Goal: Task Accomplishment & Management: Manage account settings

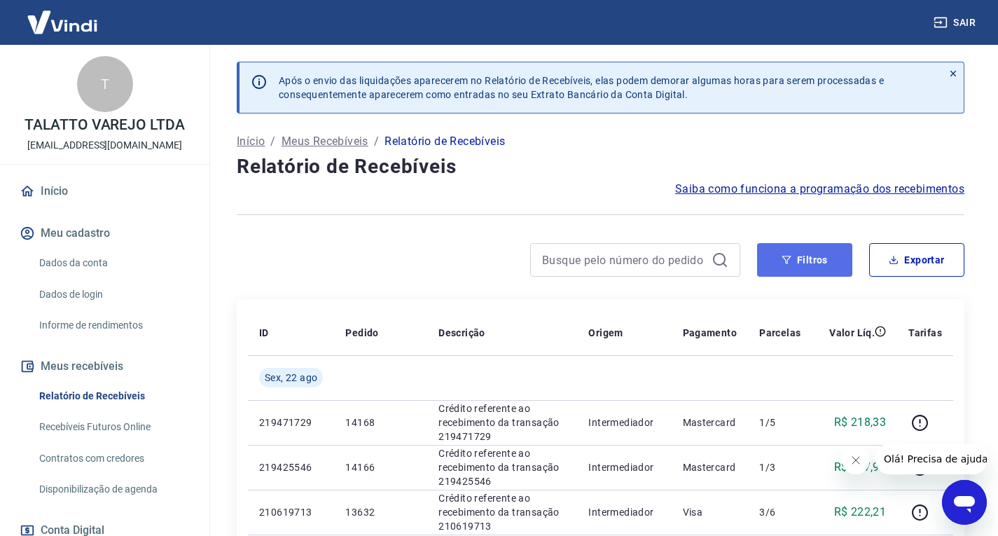
click at [797, 263] on button "Filtros" at bounding box center [804, 260] width 95 height 34
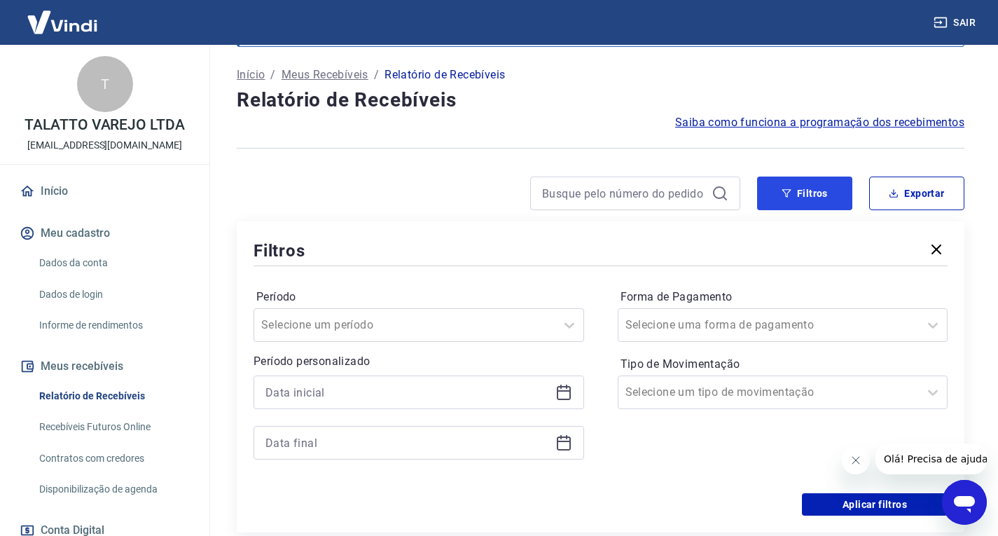
scroll to position [140, 0]
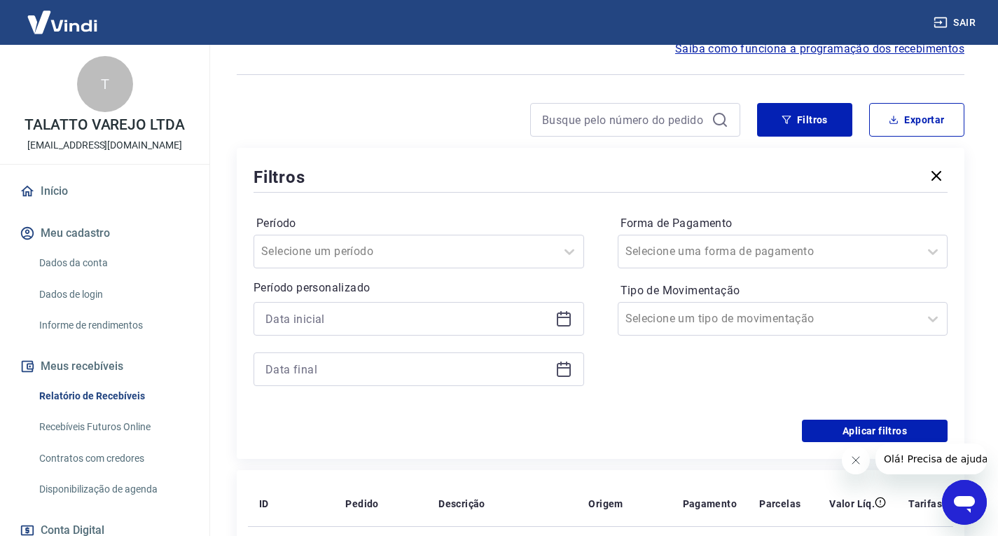
click at [557, 319] on icon at bounding box center [564, 319] width 14 height 14
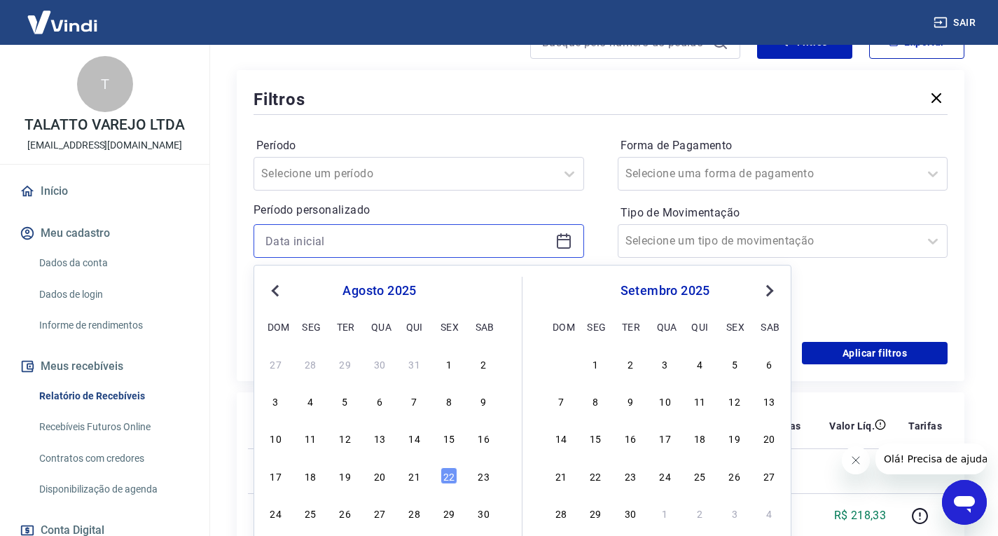
scroll to position [280, 0]
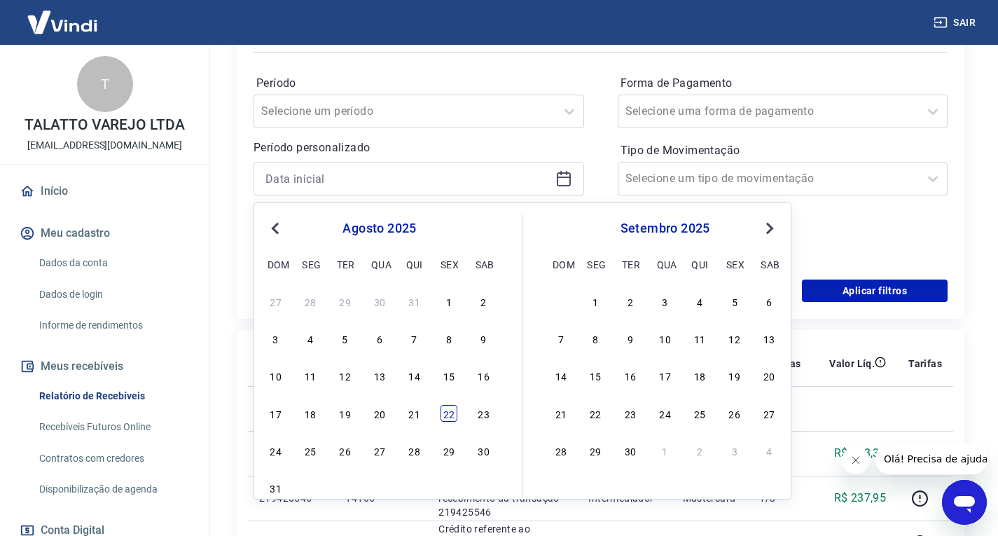
click at [451, 417] on div "22" at bounding box center [449, 413] width 17 height 17
type input "[DATE]"
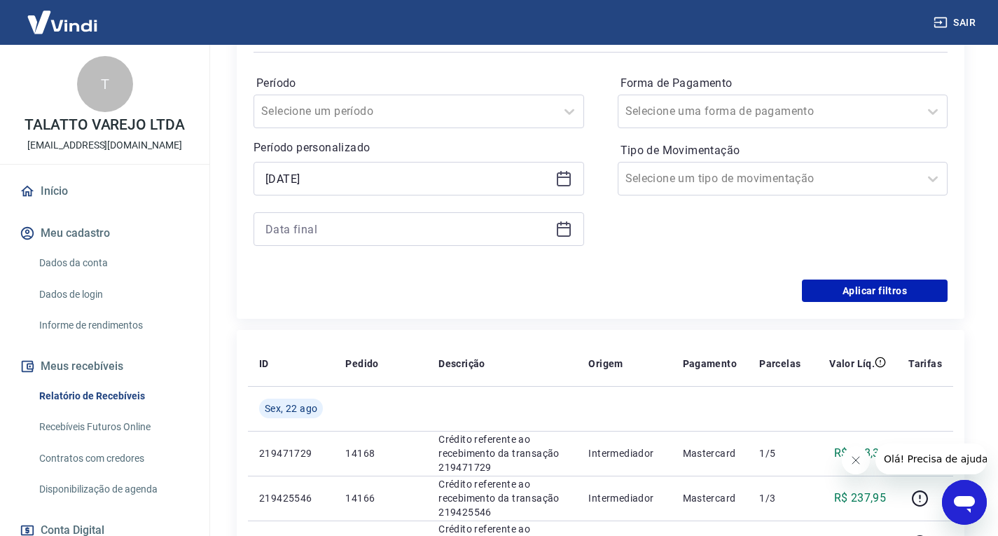
click at [571, 231] on icon at bounding box center [564, 229] width 17 height 17
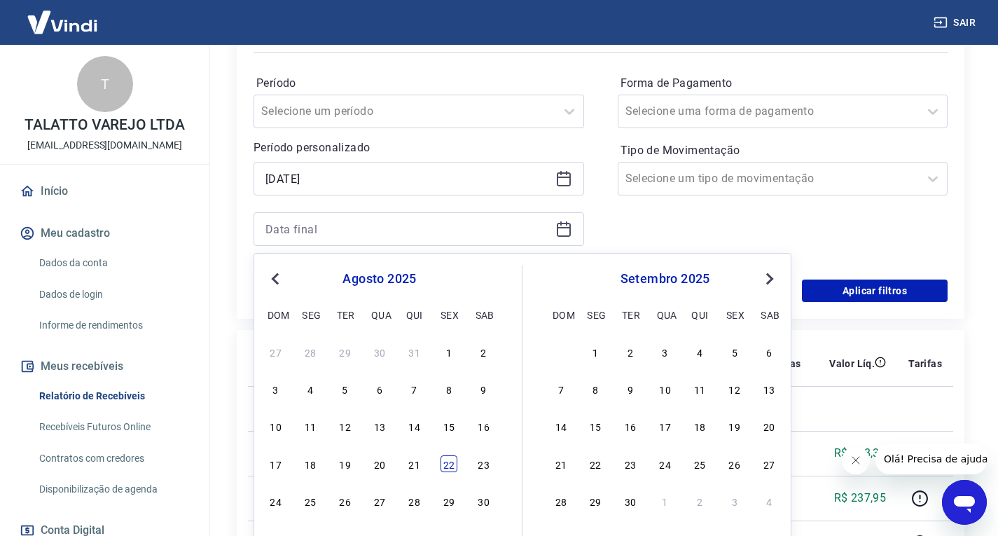
drag, startPoint x: 443, startPoint y: 464, endPoint x: 502, endPoint y: 444, distance: 62.0
click at [442, 463] on div "22" at bounding box center [449, 463] width 17 height 17
type input "[DATE]"
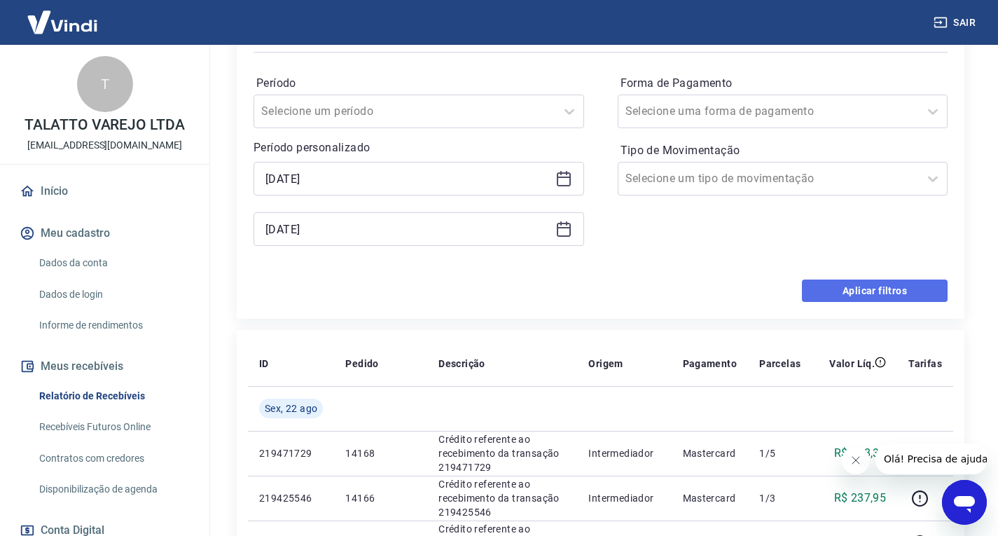
click at [874, 291] on button "Aplicar filtros" at bounding box center [875, 291] width 146 height 22
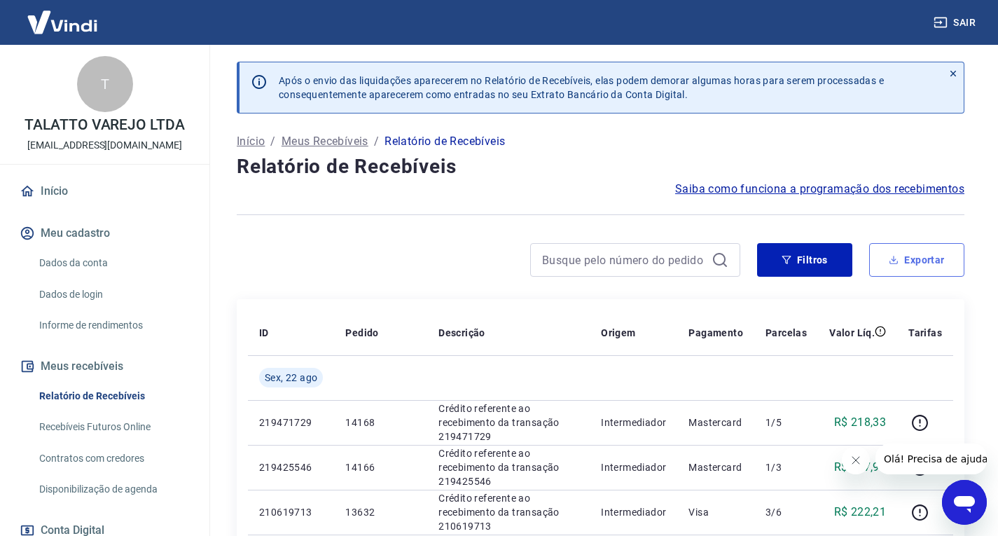
click at [919, 259] on button "Exportar" at bounding box center [917, 260] width 95 height 34
type input "[DATE]"
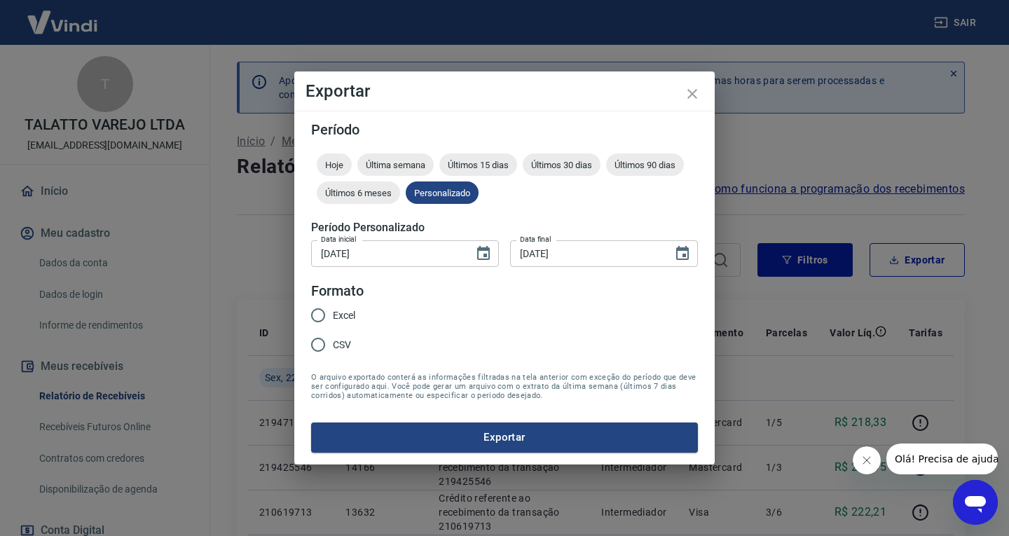
click at [340, 315] on span "Excel" at bounding box center [344, 315] width 22 height 15
click at [333, 315] on input "Excel" at bounding box center [317, 315] width 29 height 29
radio input "true"
click at [446, 436] on button "Exportar" at bounding box center [504, 437] width 387 height 29
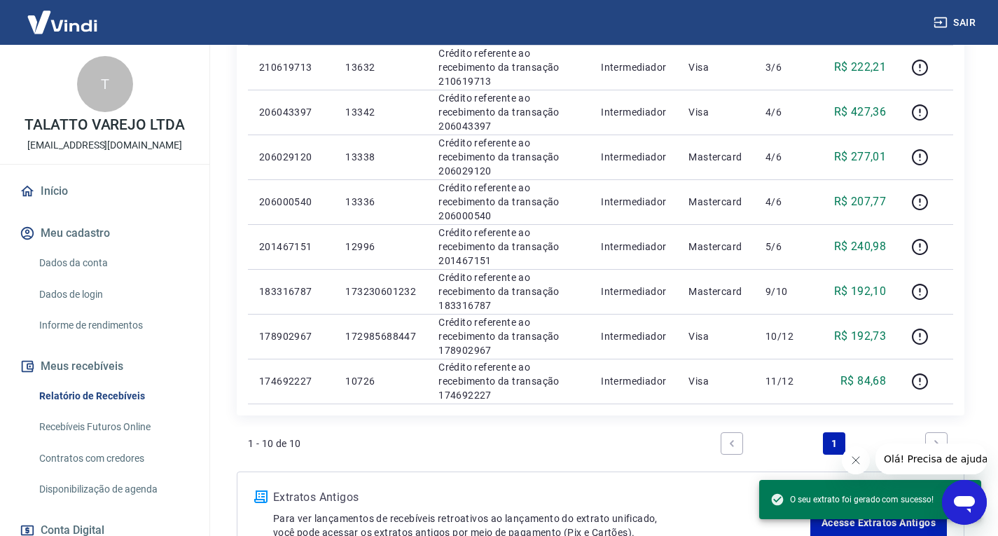
scroll to position [420, 0]
